Goal: Obtain resource: Download file/media

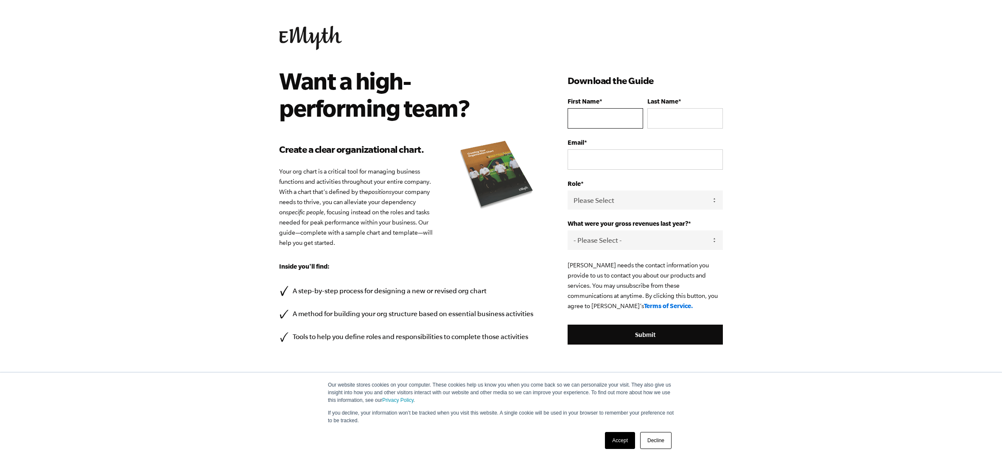
click at [614, 120] on input "First Name *" at bounding box center [604, 118] width 75 height 20
type input "[PERSON_NAME]"
type input "[EMAIL_ADDRESS][DOMAIN_NAME]"
click at [672, 203] on select "Please Select Owner Partner / Co-Owner Executive Employee / Other" at bounding box center [644, 199] width 155 height 19
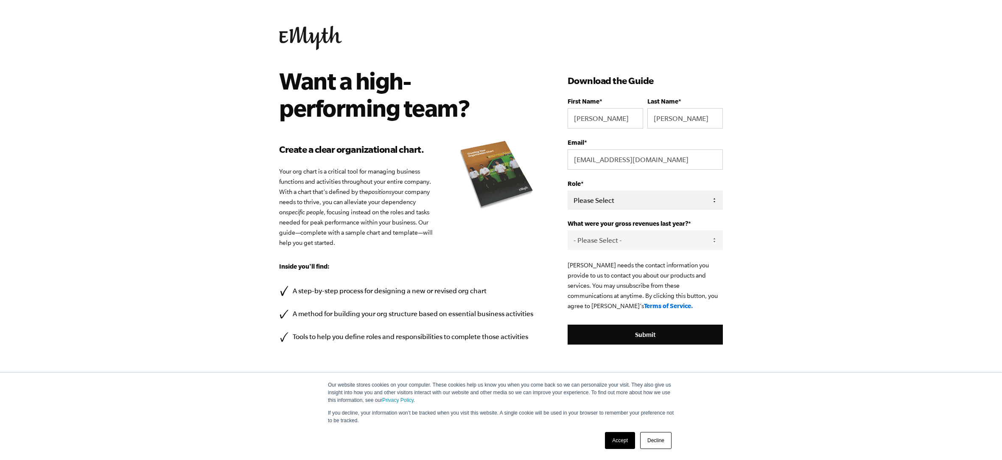
select select "Partner / Co-Owner"
click at [623, 240] on select "- Please Select - 0-75K 76-150K 151-275K 276-500K 501-750K 751-1M 1-2.5M 2.5-5M…" at bounding box center [644, 239] width 155 height 19
select select "76-150K"
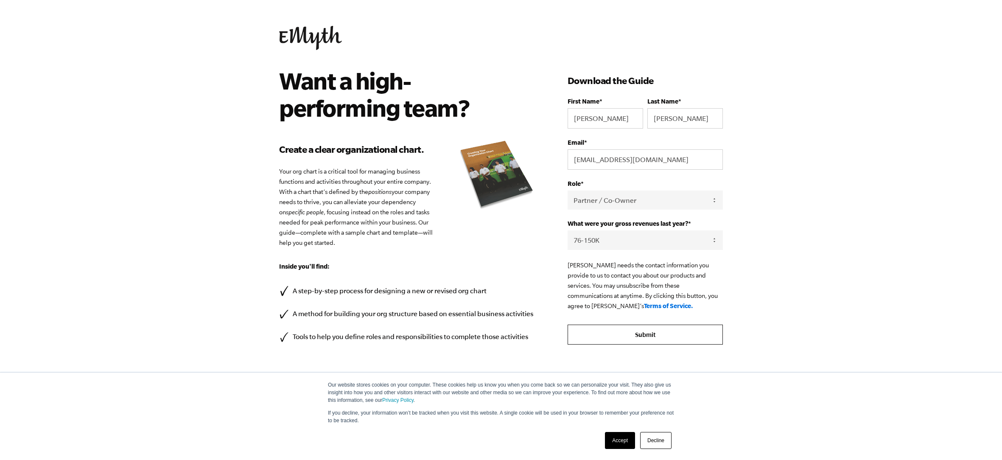
click at [650, 331] on input "Submit" at bounding box center [644, 334] width 155 height 20
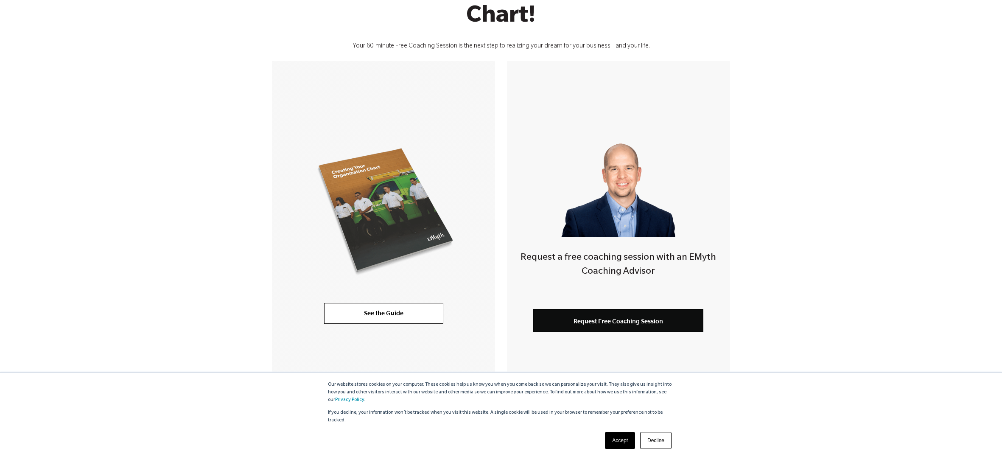
scroll to position [148, 0]
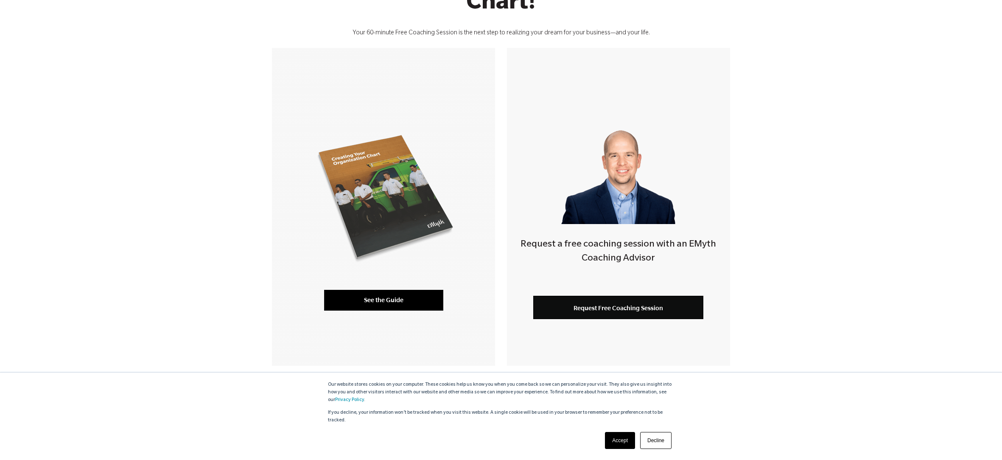
click at [395, 299] on link "See the Guide" at bounding box center [383, 300] width 119 height 20
